Goal: Navigation & Orientation: Find specific page/section

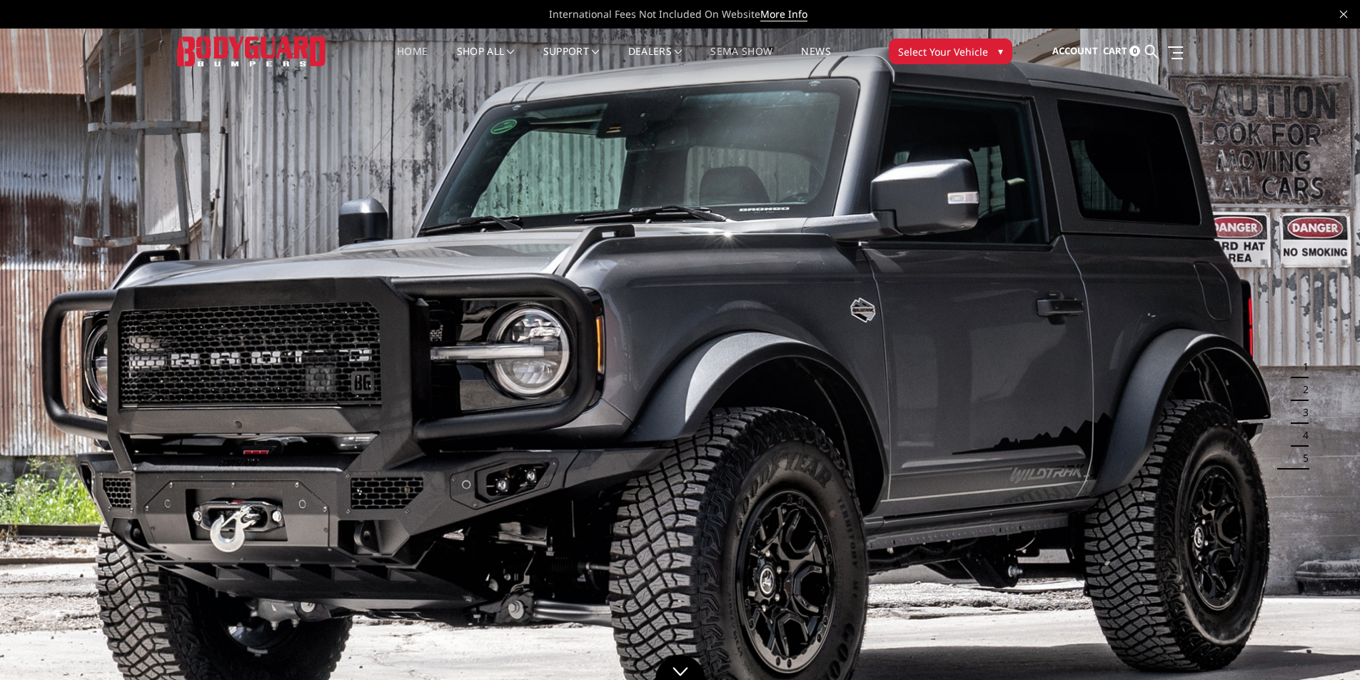
click at [745, 52] on link "SEMA Show" at bounding box center [741, 60] width 62 height 28
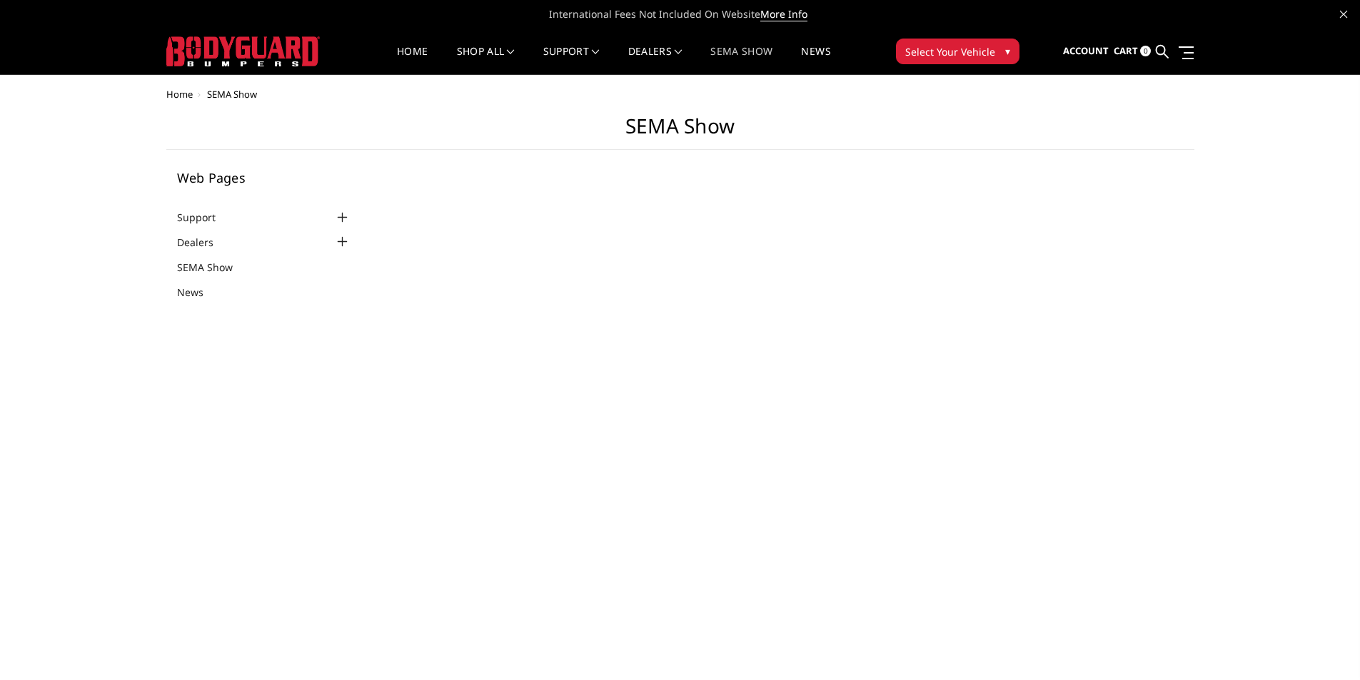
select select "US"
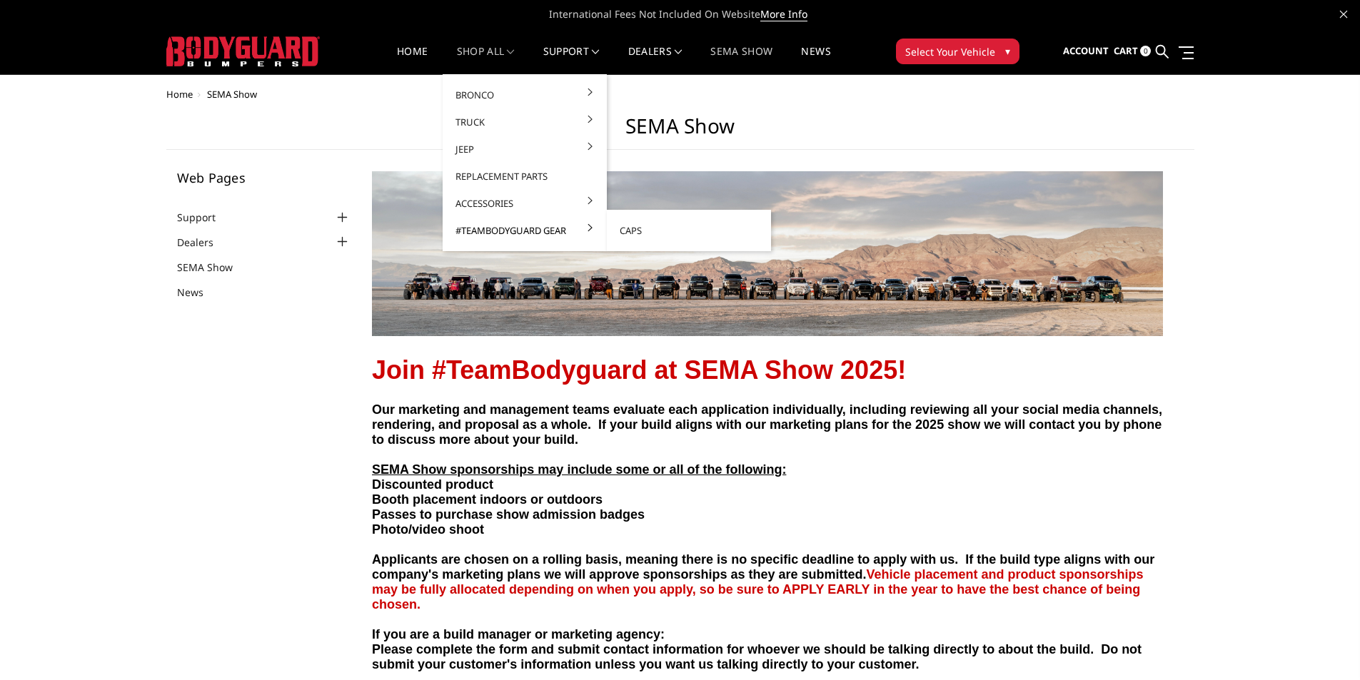
click at [532, 234] on link "#TeamBodyguard Gear" at bounding box center [524, 230] width 153 height 27
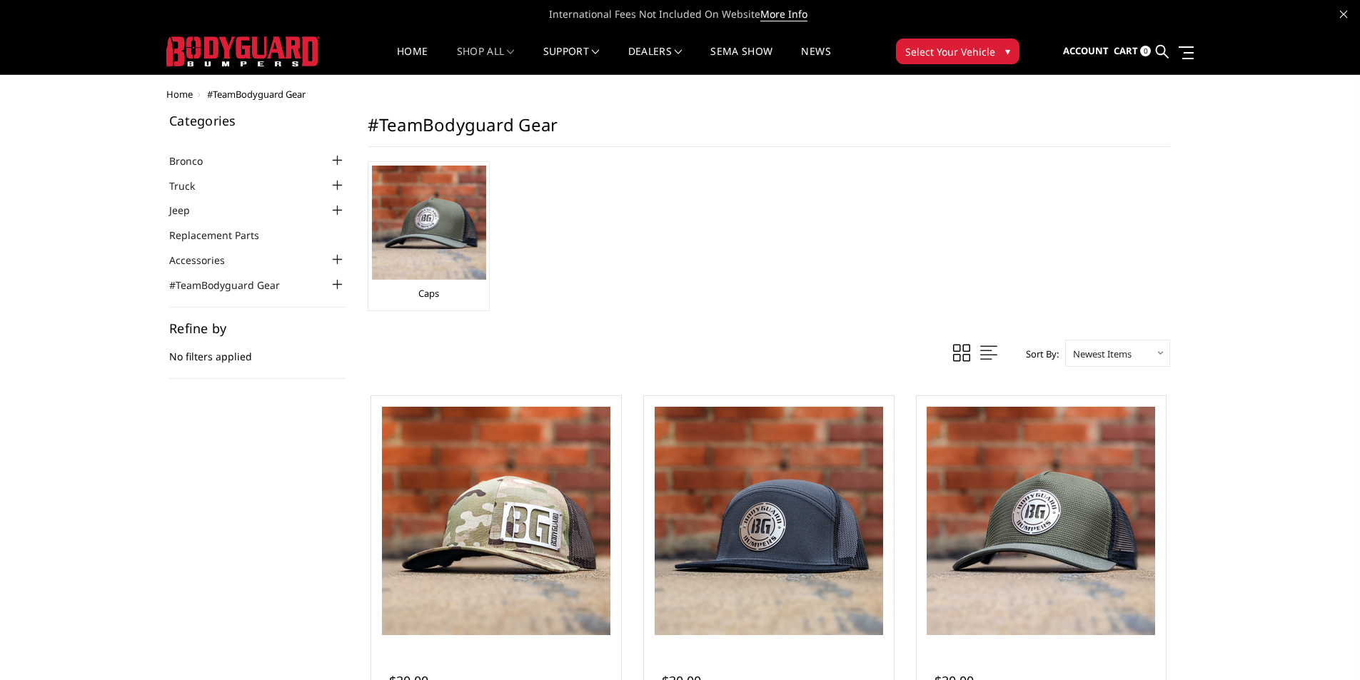
click at [335, 262] on div at bounding box center [337, 259] width 17 height 17
